Goal: Information Seeking & Learning: Find specific fact

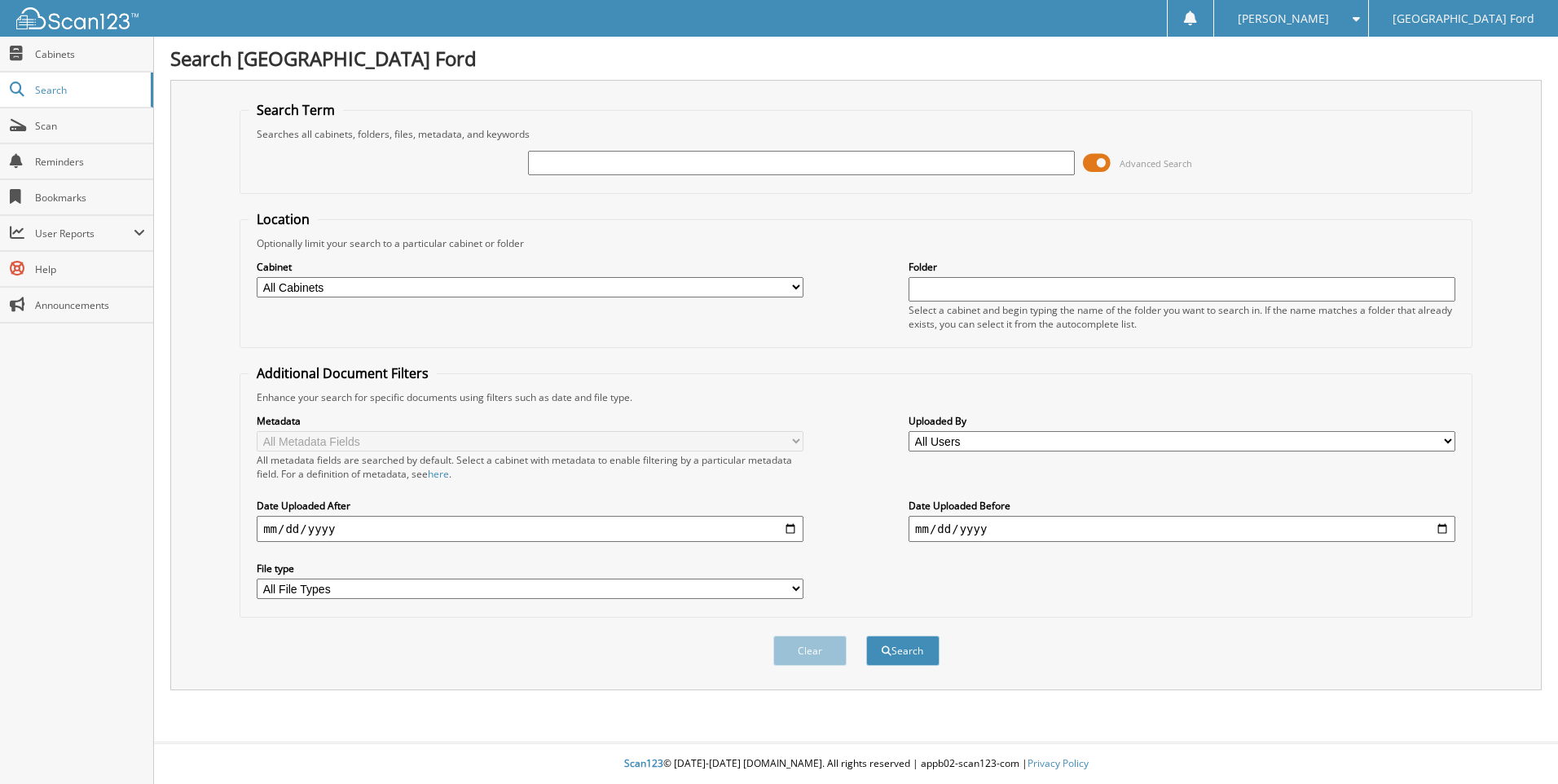
click at [661, 169] on input "text" at bounding box center [801, 163] width 547 height 25
type input "6306039"
click at [866, 635] on button "Search" at bounding box center [903, 650] width 74 height 30
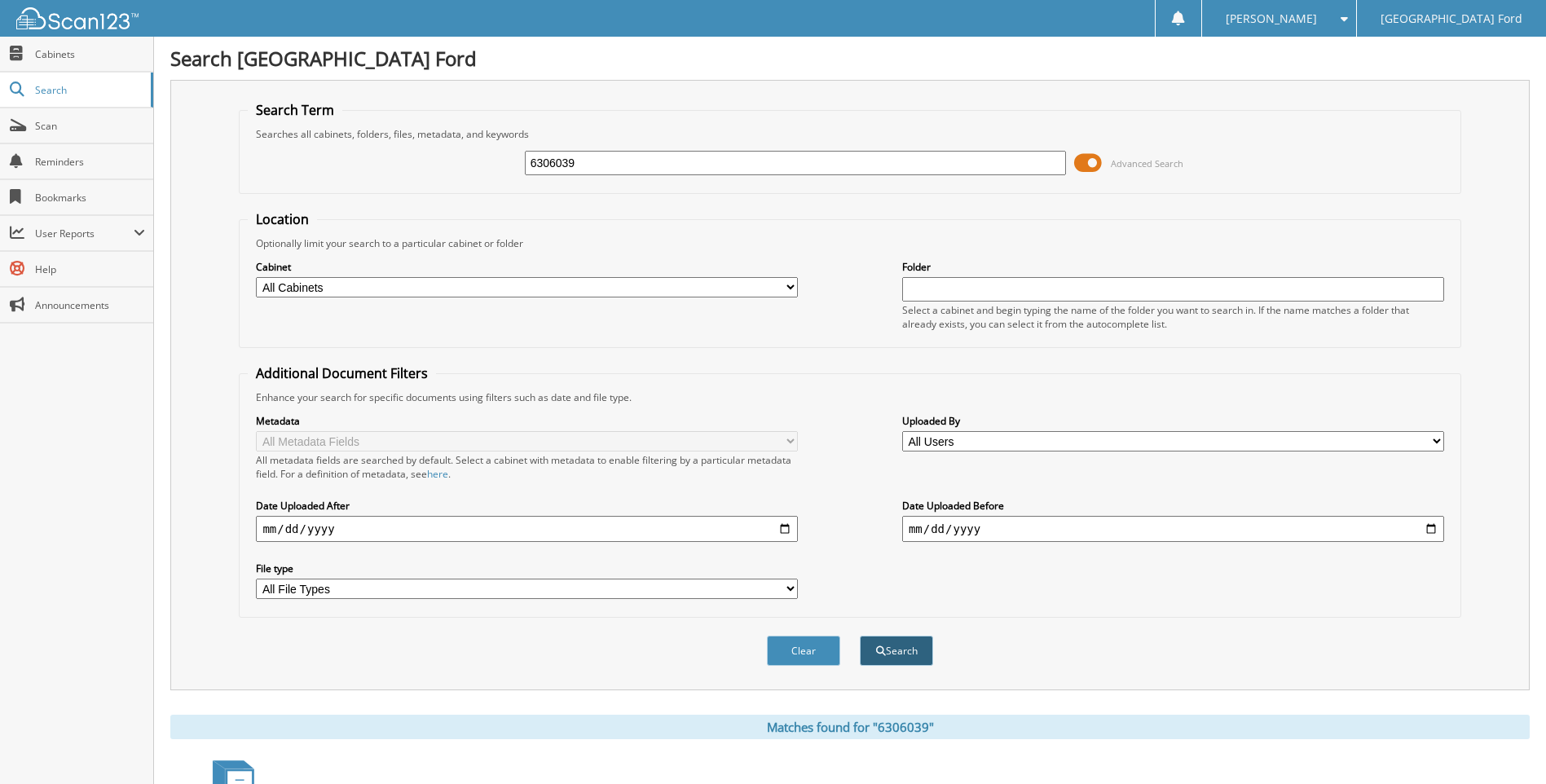
click at [891, 657] on button "Search" at bounding box center [897, 650] width 74 height 30
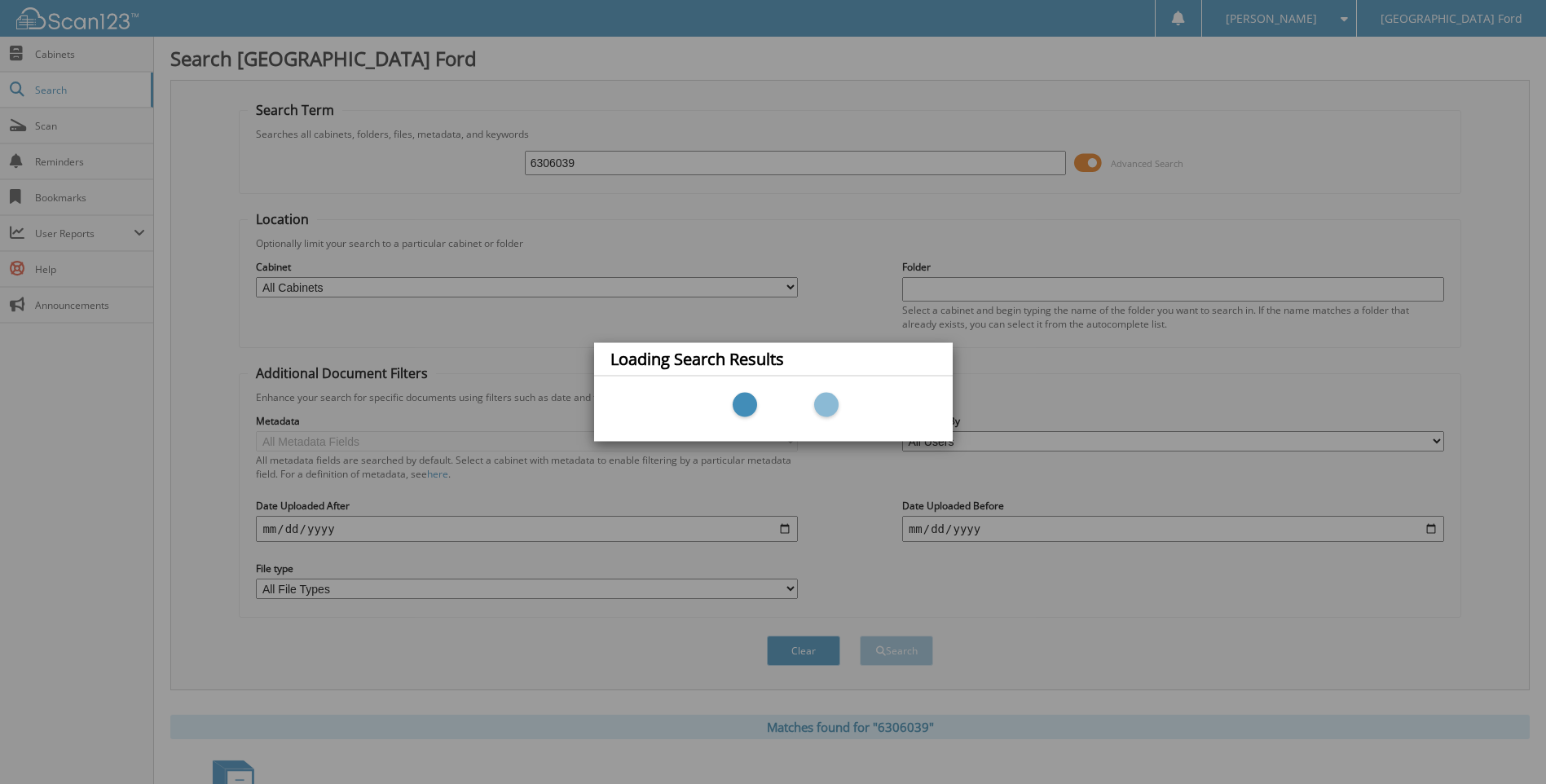
scroll to position [353, 0]
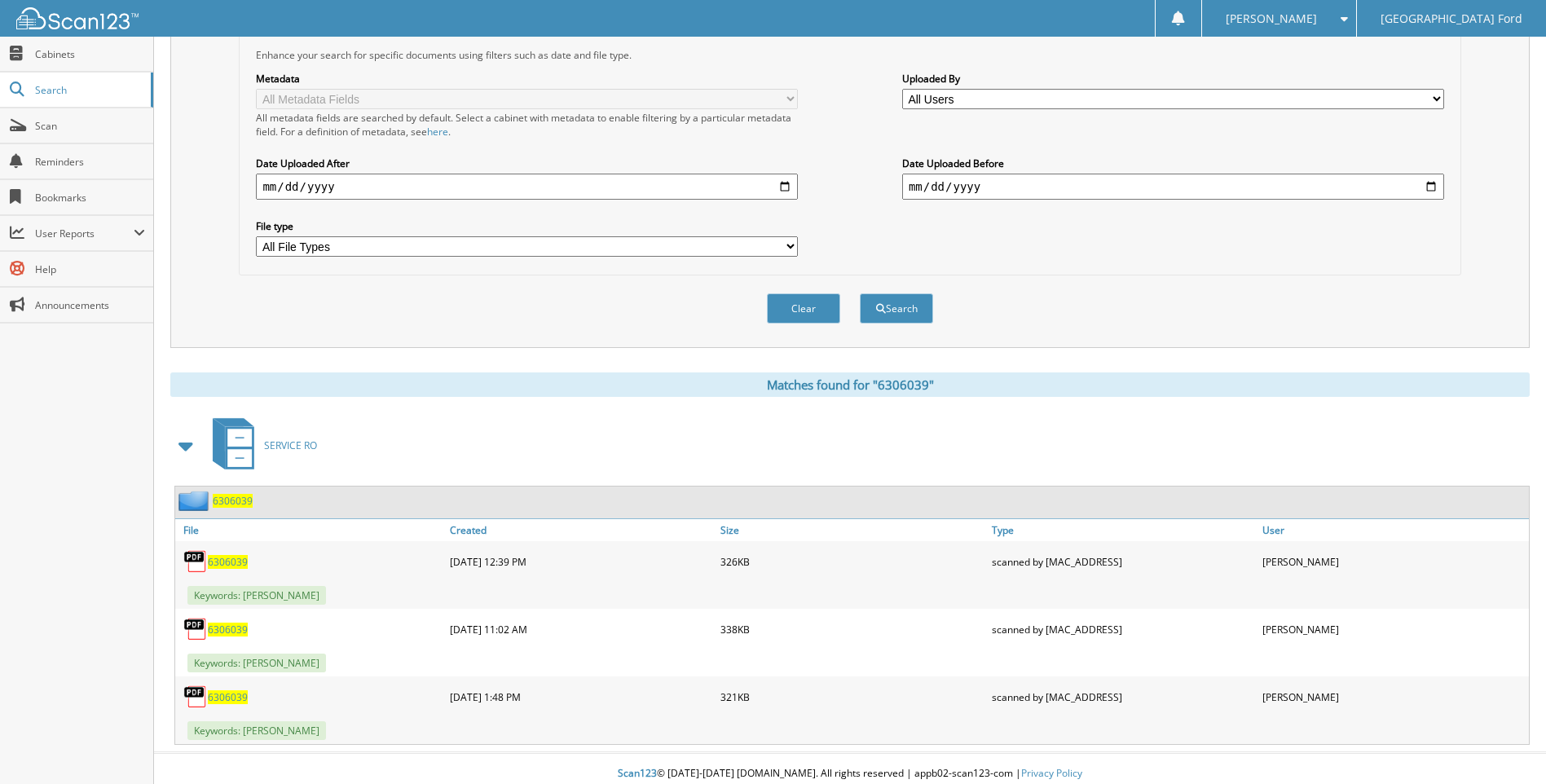
scroll to position [353, 0]
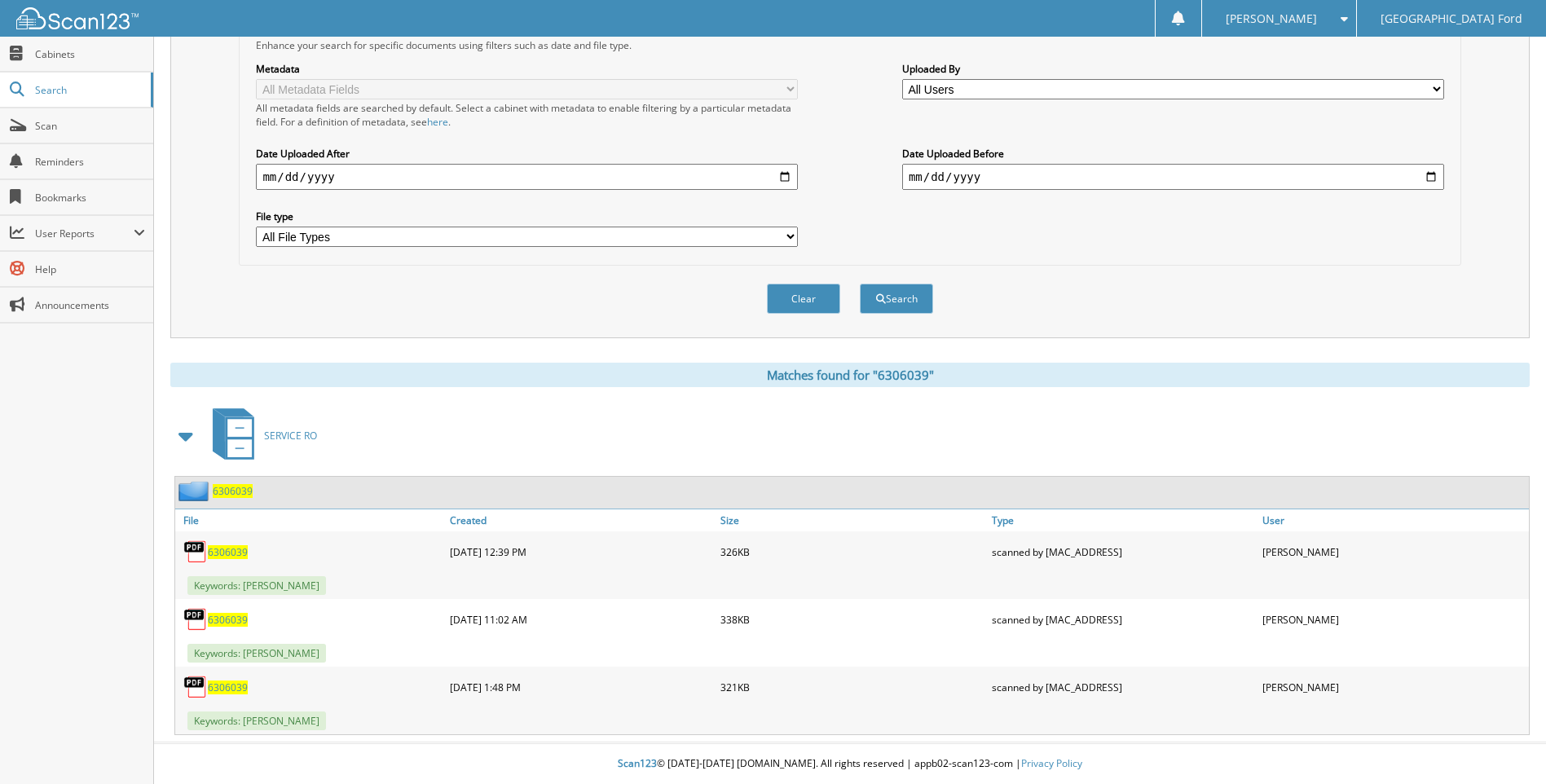
click at [234, 687] on span "6306039" at bounding box center [228, 688] width 40 height 14
